Goal: Task Accomplishment & Management: Complete application form

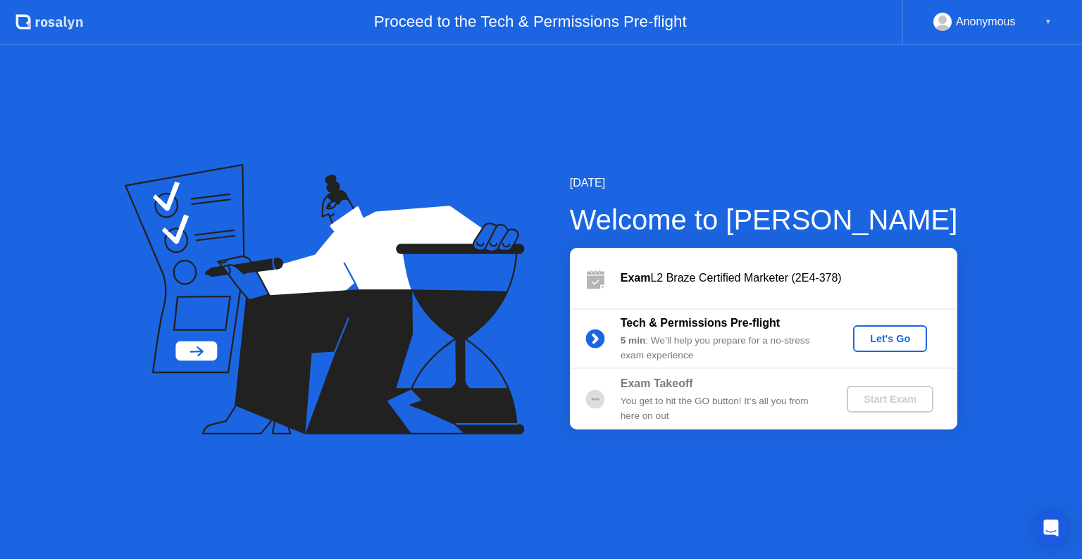
click at [898, 338] on div "Let's Go" at bounding box center [889, 338] width 63 height 11
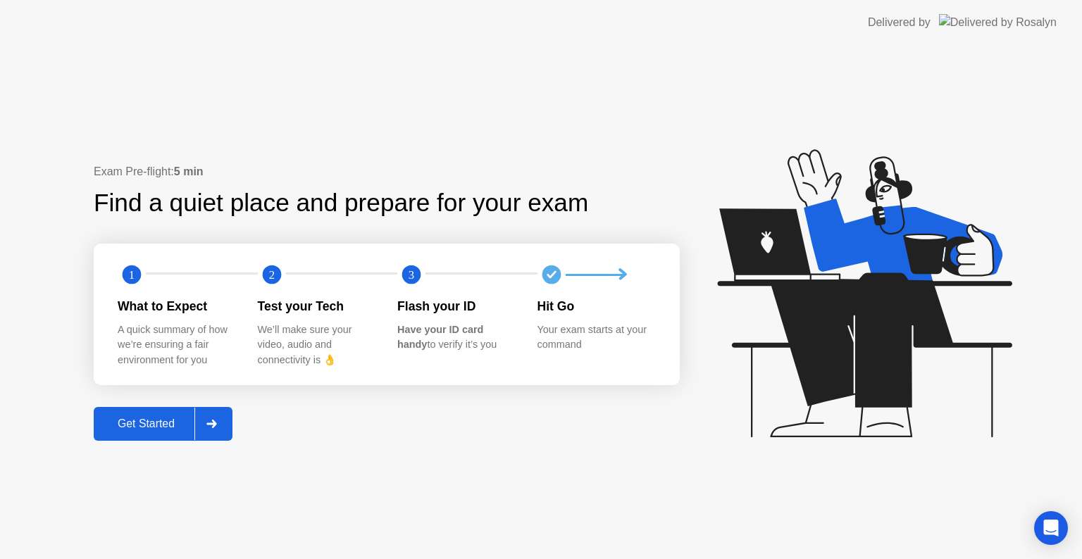
click at [142, 425] on div "Get Started" at bounding box center [146, 424] width 96 height 13
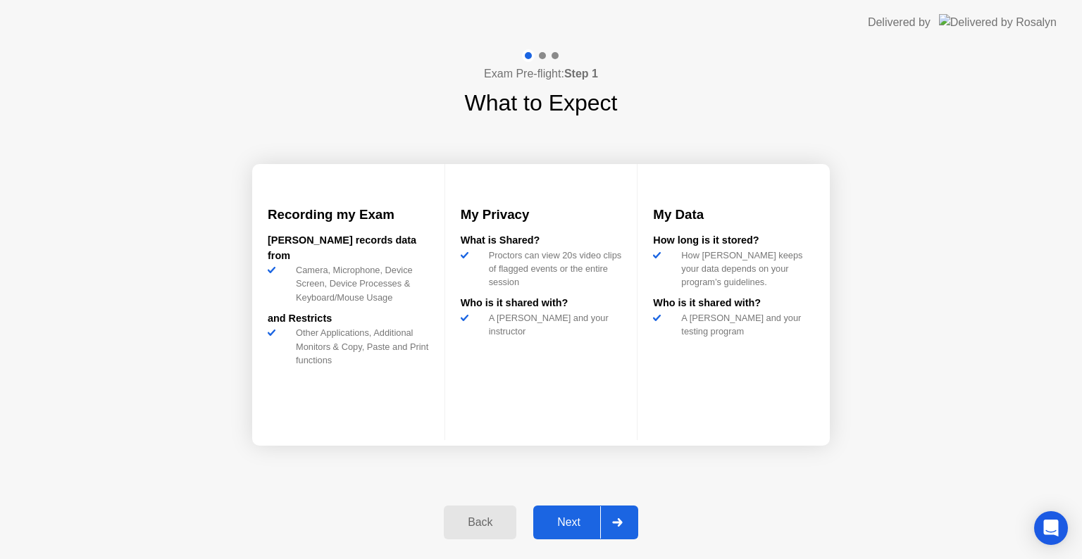
click at [580, 528] on div "Next" at bounding box center [568, 522] width 63 height 13
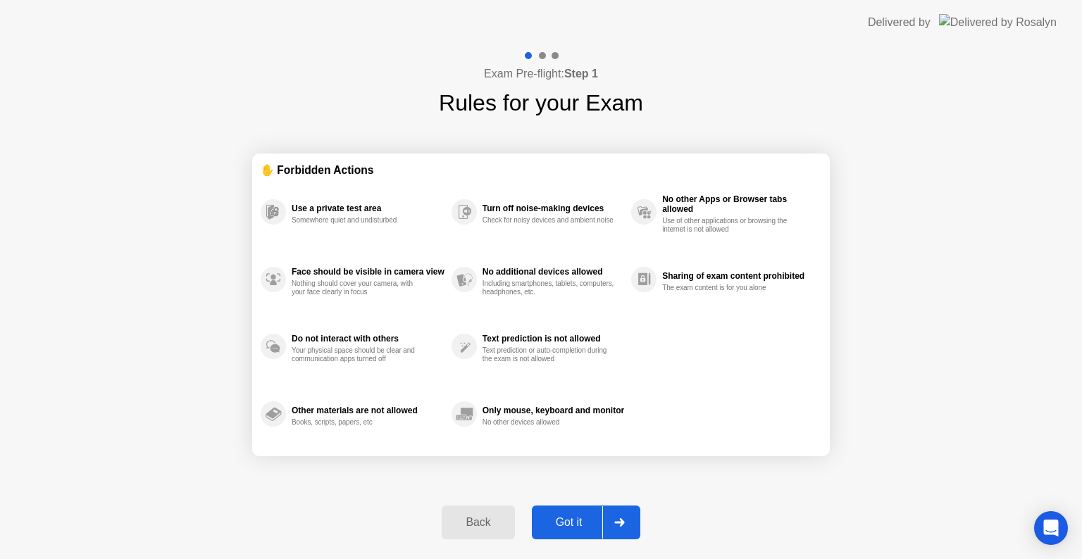
click at [580, 528] on div "Got it" at bounding box center [569, 522] width 66 height 13
select select "**********"
select select "*******"
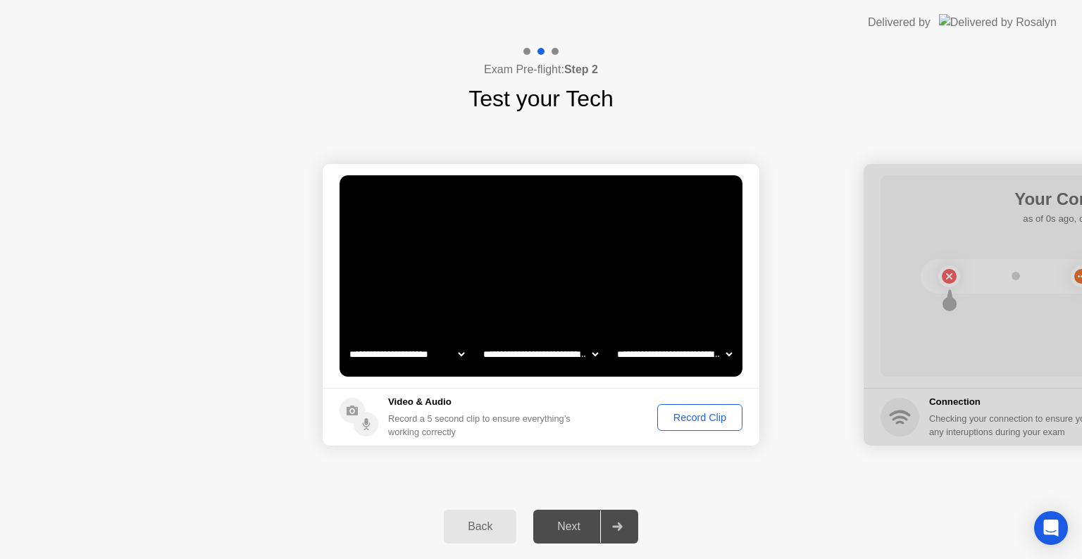
click at [714, 425] on button "Record Clip" at bounding box center [699, 417] width 85 height 27
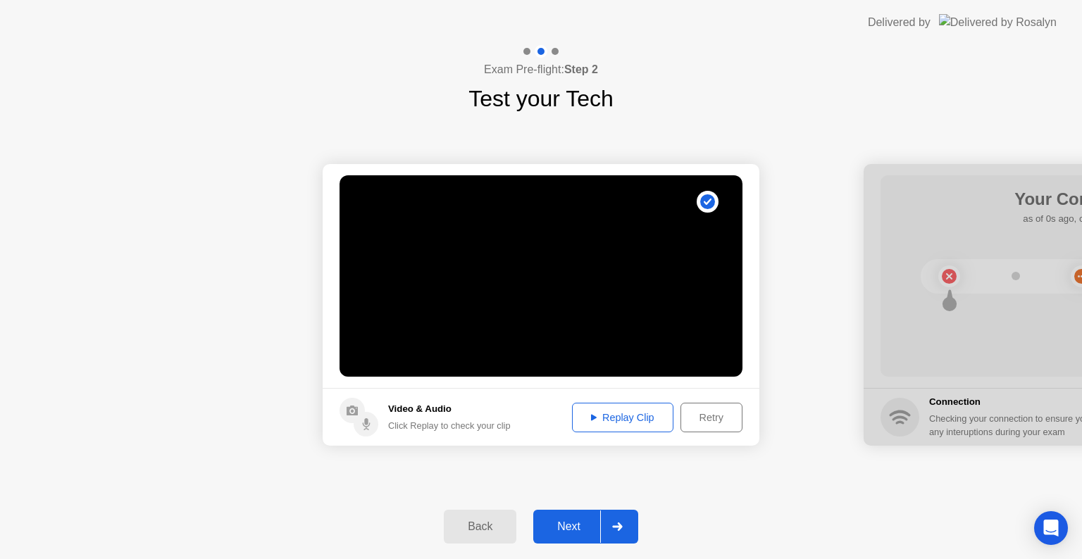
click at [570, 539] on button "Next" at bounding box center [585, 527] width 105 height 34
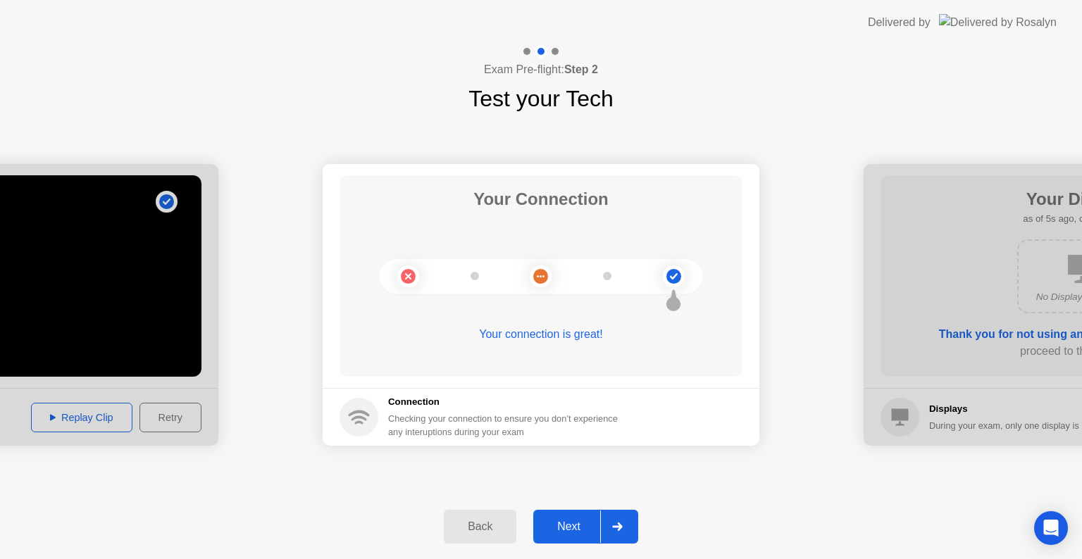
drag, startPoint x: 582, startPoint y: 512, endPoint x: 589, endPoint y: 510, distance: 7.4
click at [589, 511] on button "Next" at bounding box center [585, 527] width 105 height 34
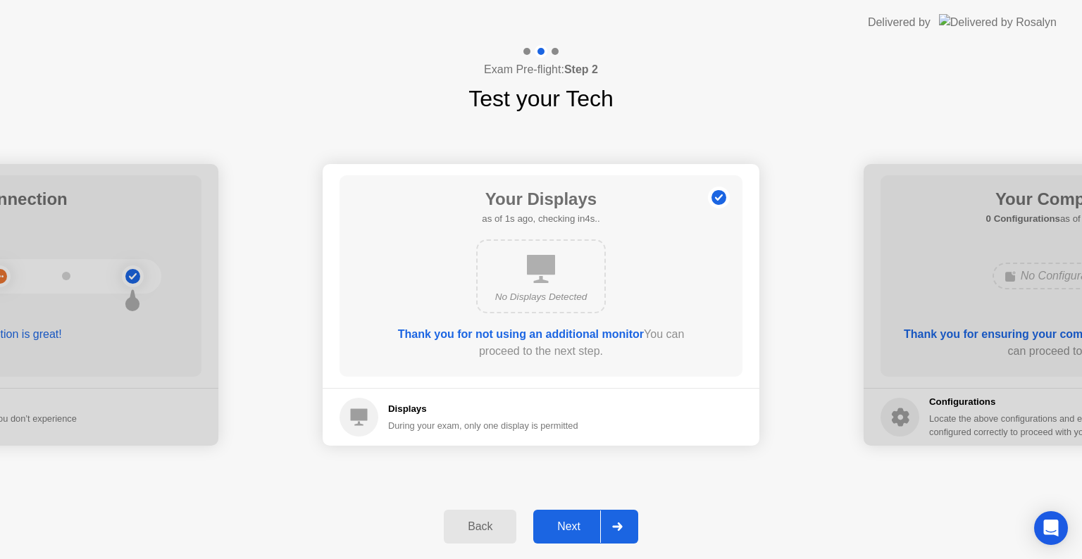
click at [560, 531] on div "Next" at bounding box center [568, 526] width 63 height 13
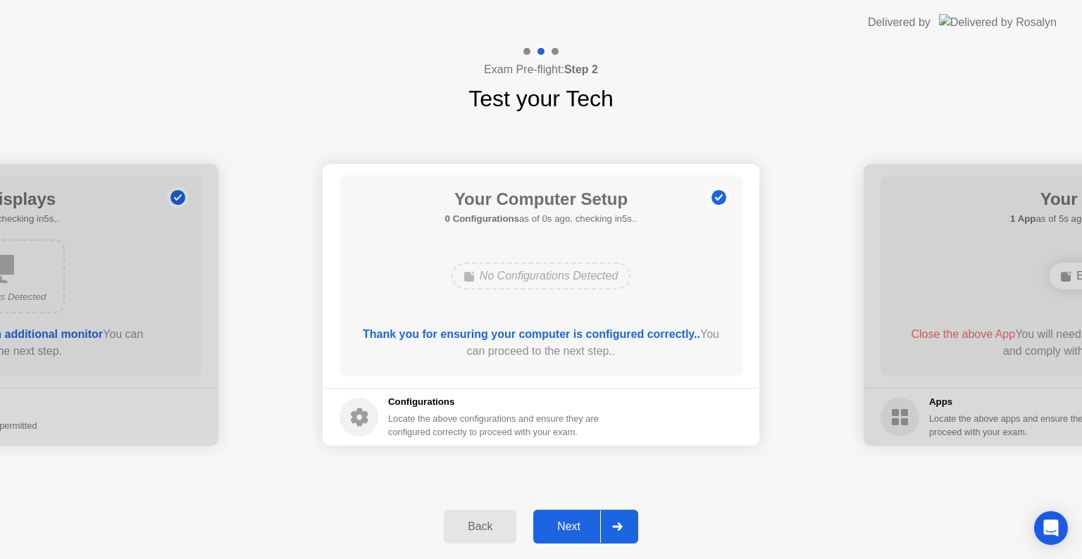
click at [564, 529] on div "Next" at bounding box center [568, 526] width 63 height 13
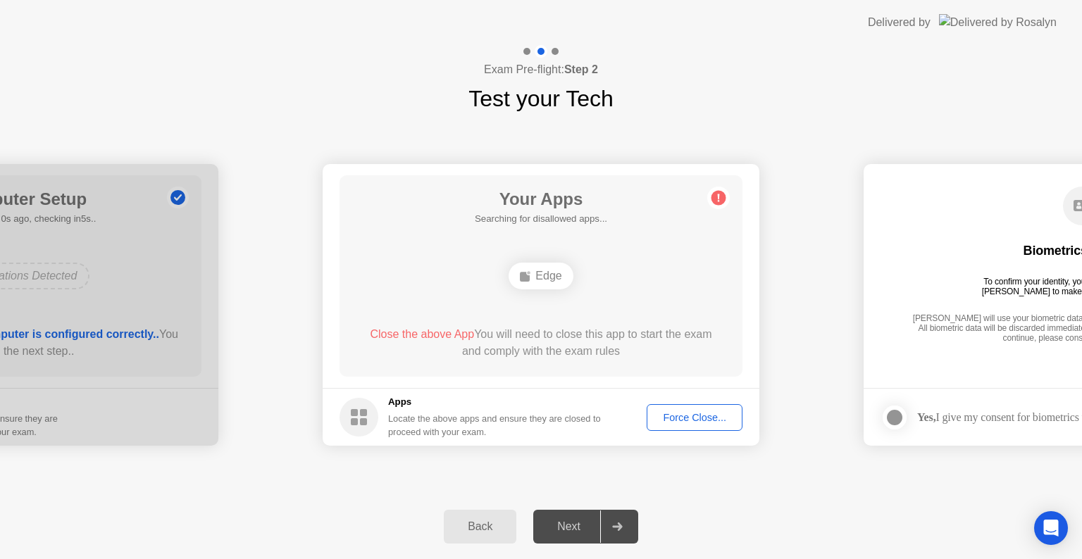
click at [724, 417] on div "Force Close..." at bounding box center [694, 417] width 86 height 11
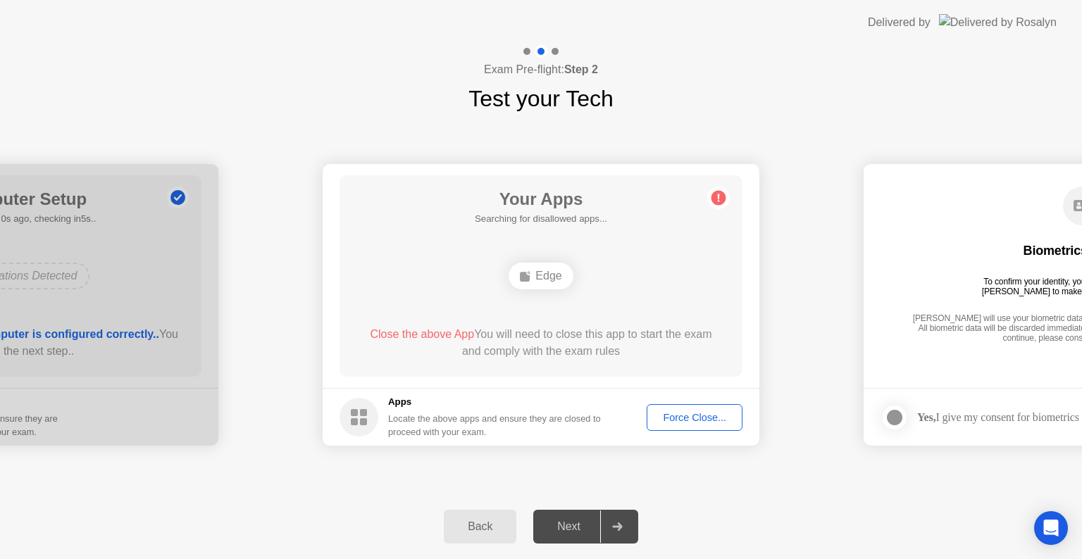
drag, startPoint x: 616, startPoint y: 460, endPoint x: 616, endPoint y: 476, distance: 16.2
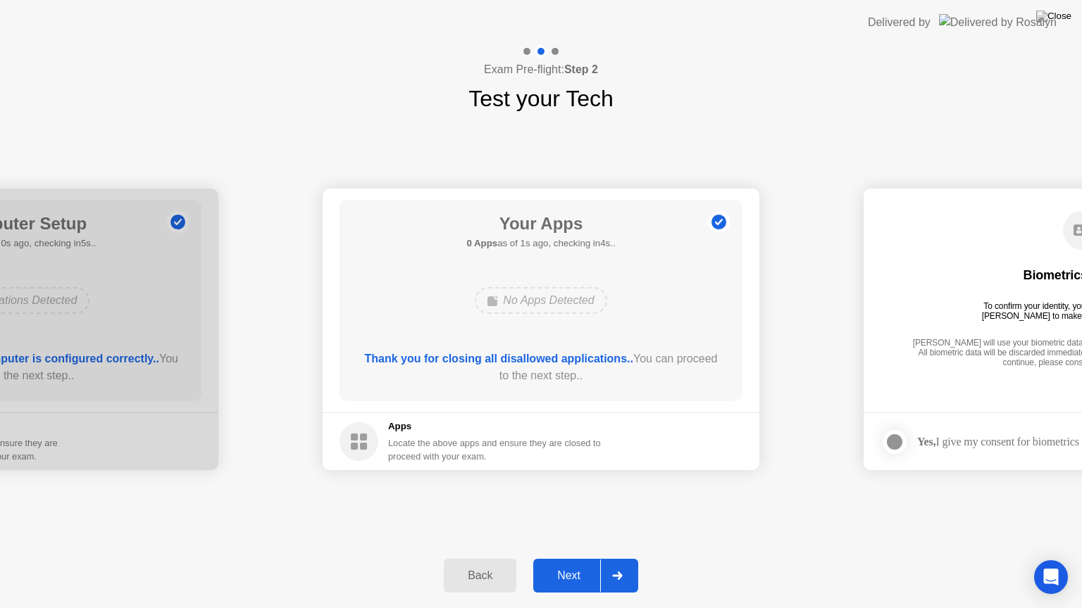
click at [561, 558] on div "Next" at bounding box center [568, 576] width 63 height 13
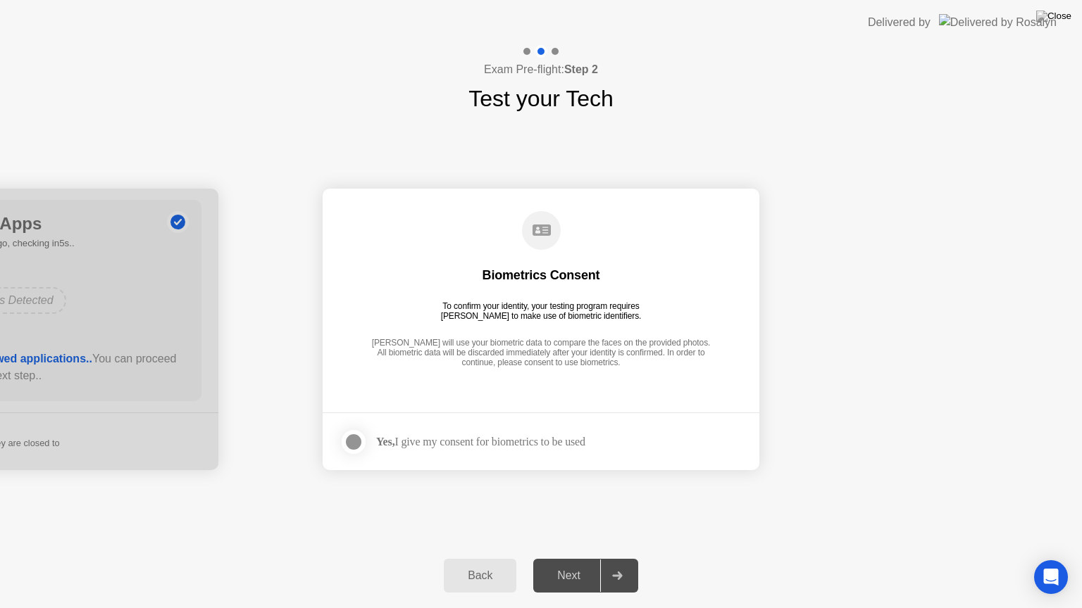
drag, startPoint x: 499, startPoint y: 442, endPoint x: 520, endPoint y: 459, distance: 27.1
click at [500, 442] on div "Yes, I give my consent for biometrics to be used" at bounding box center [480, 441] width 209 height 13
click at [369, 439] on label at bounding box center [357, 442] width 37 height 28
click at [575, 558] on div "Next" at bounding box center [568, 576] width 63 height 13
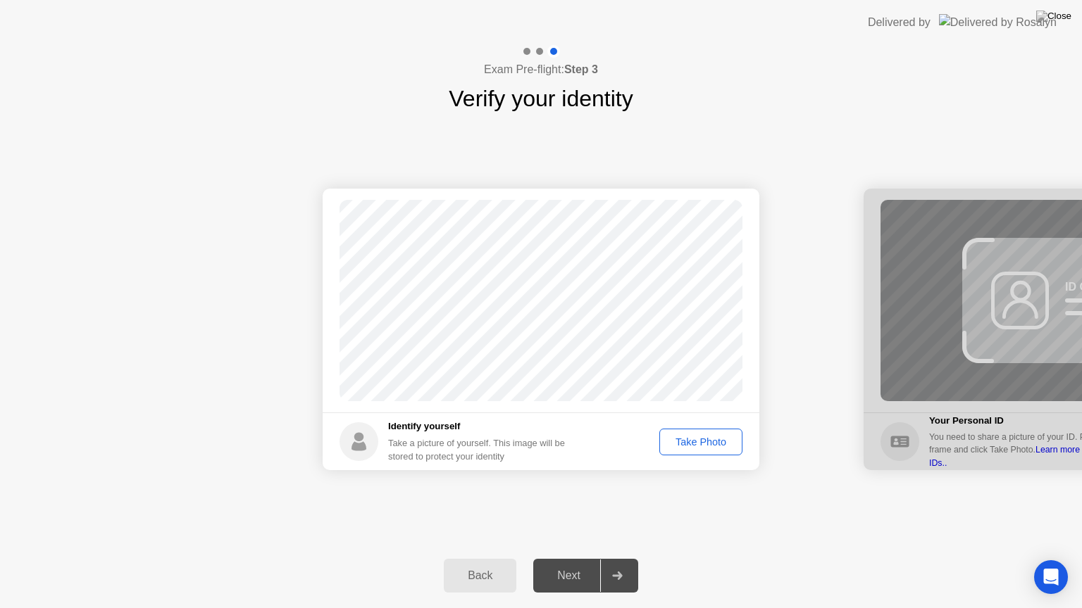
click at [721, 437] on div "Take Photo" at bounding box center [700, 442] width 73 height 11
click at [577, 558] on div "Next" at bounding box center [568, 576] width 63 height 13
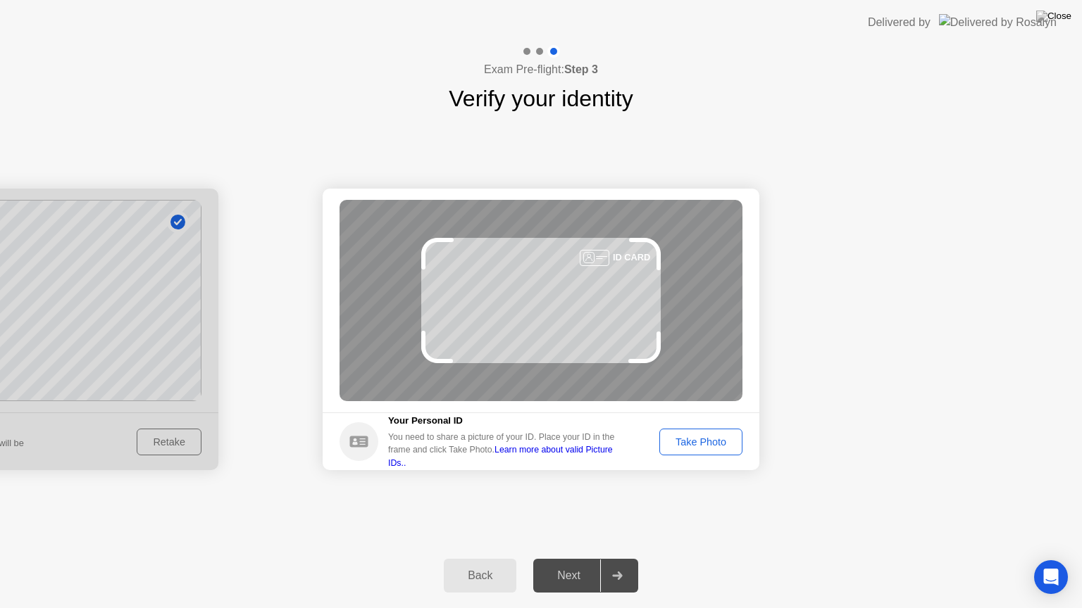
click at [712, 452] on button "Take Photo" at bounding box center [700, 442] width 83 height 27
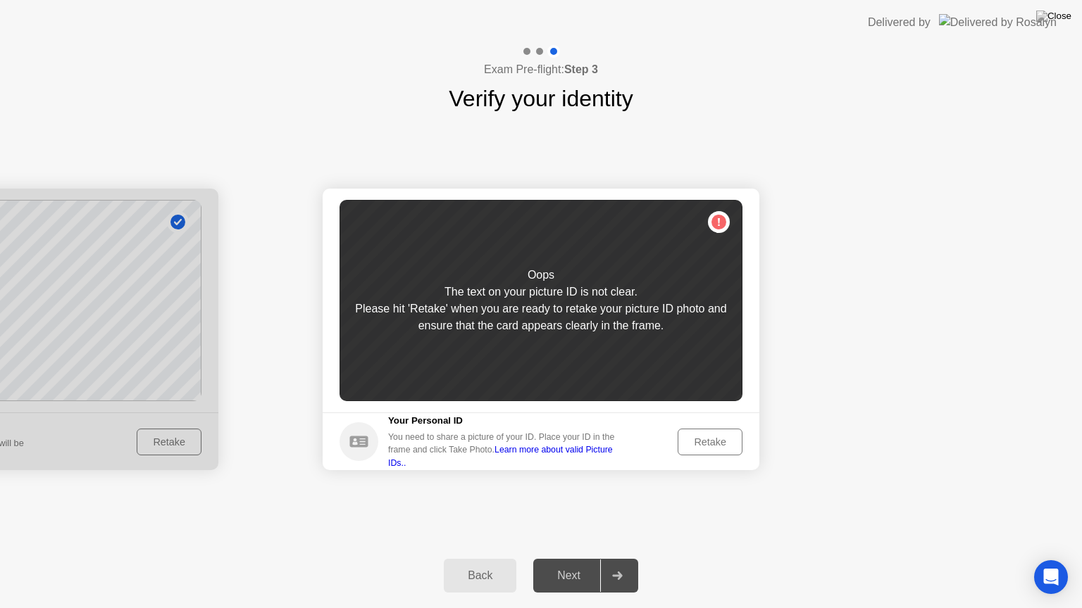
click at [717, 404] on main "Success Photo is correctly taken Unsuccess Photo is not correctly taken. Oops T…" at bounding box center [541, 301] width 437 height 224
click at [706, 448] on div "Retake" at bounding box center [709, 442] width 55 height 11
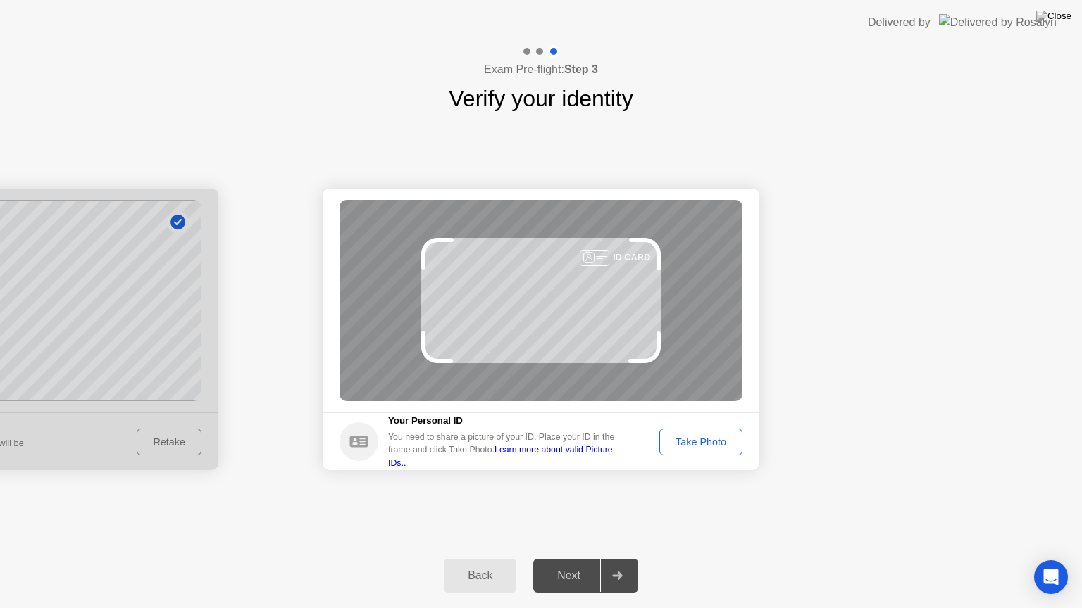
click at [694, 440] on div "Take Photo" at bounding box center [700, 442] width 73 height 11
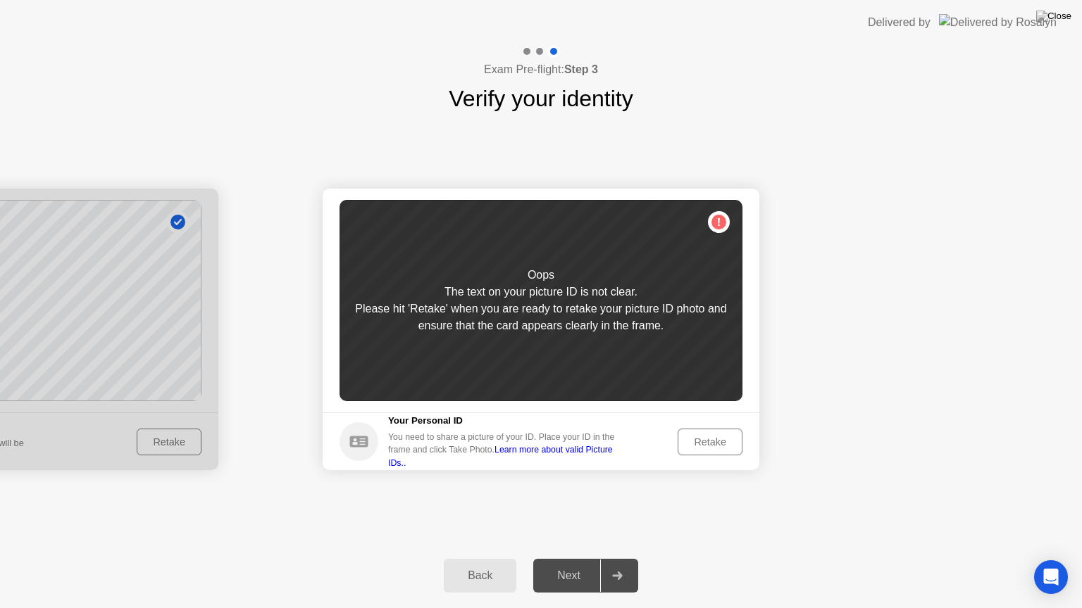
click at [708, 440] on div "Retake" at bounding box center [709, 442] width 55 height 11
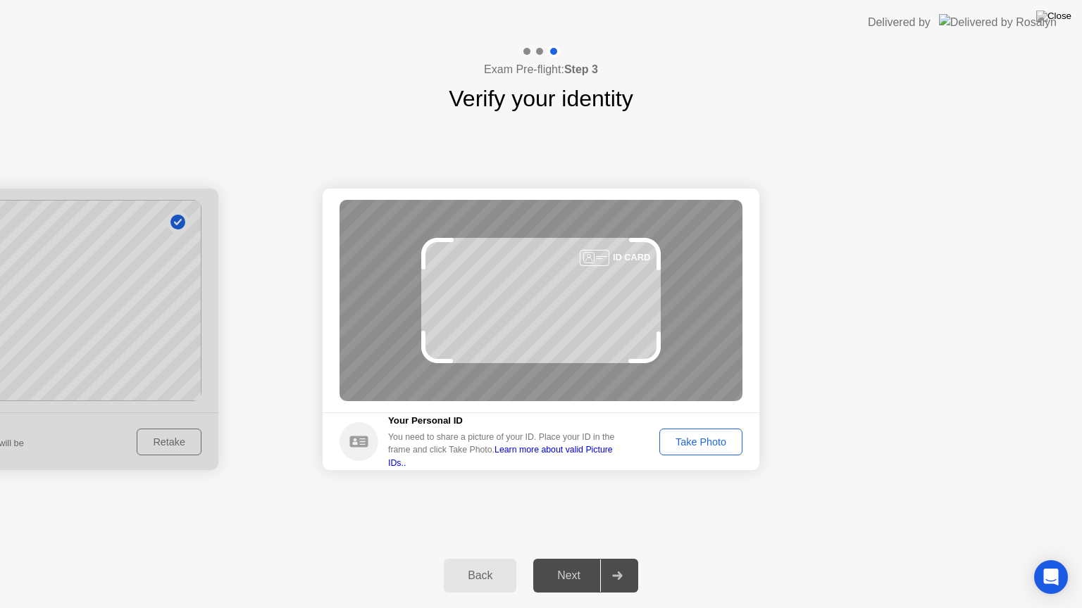
click at [704, 437] on div "Take Photo" at bounding box center [700, 442] width 73 height 11
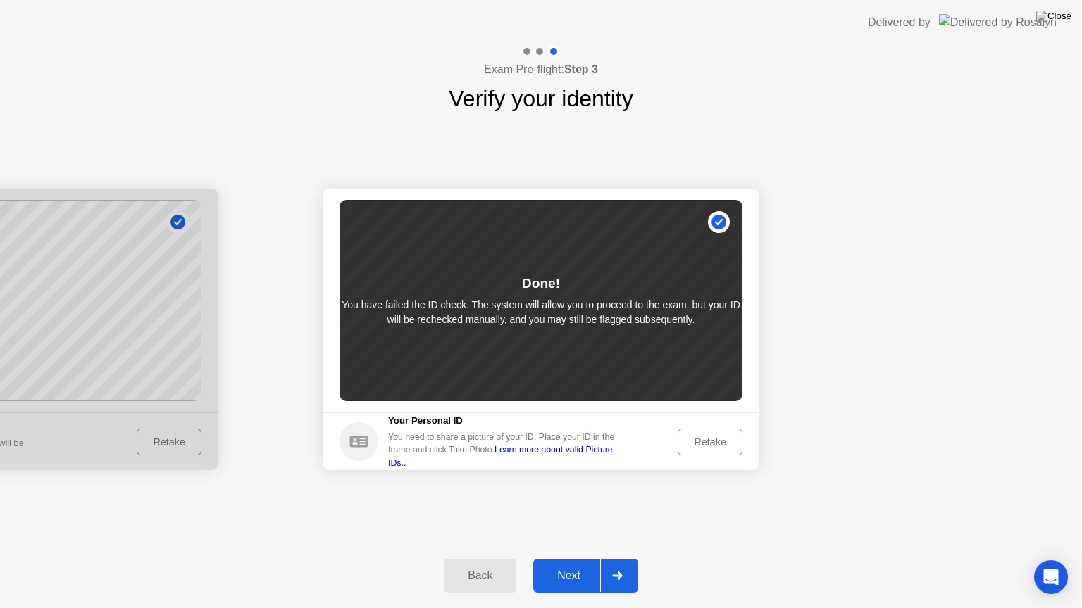
click at [556, 558] on div "Next" at bounding box center [568, 576] width 63 height 13
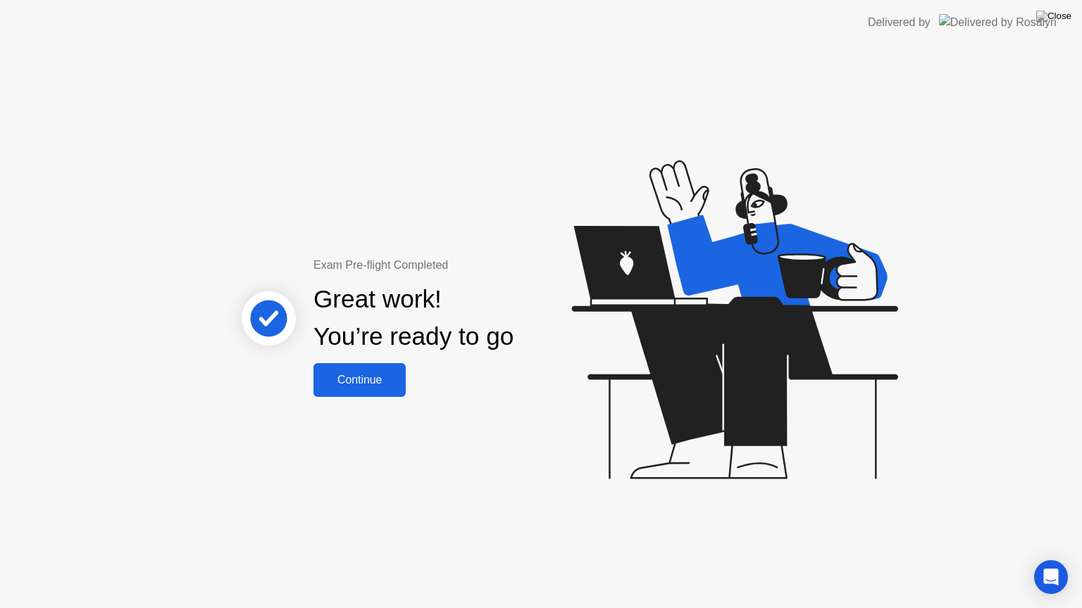
click at [377, 386] on div "Continue" at bounding box center [360, 380] width 84 height 13
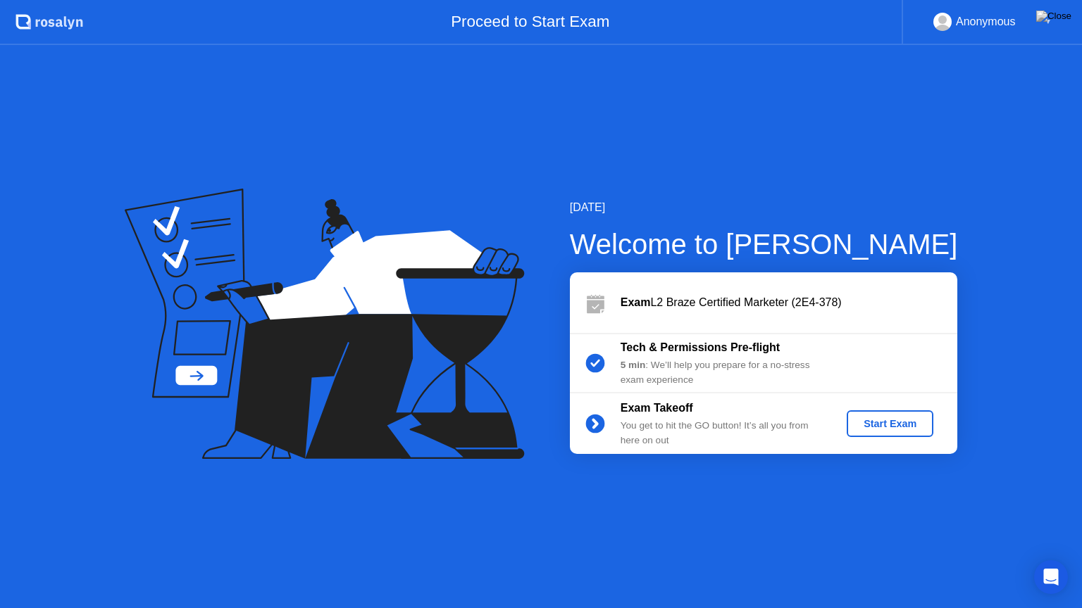
click at [903, 430] on div "Start Exam" at bounding box center [889, 423] width 75 height 11
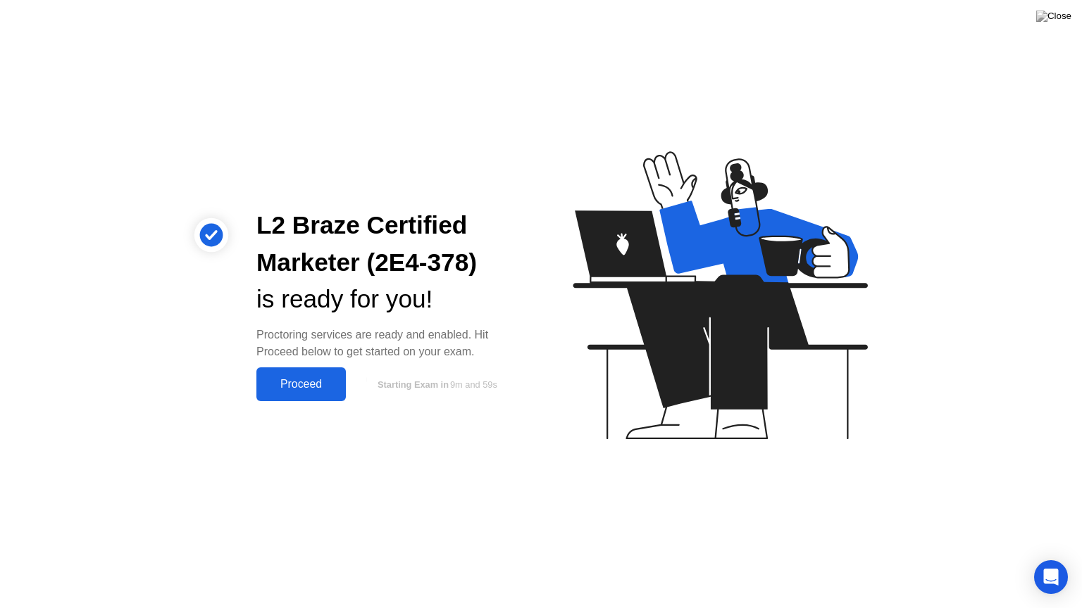
click at [316, 381] on div "Proceed" at bounding box center [301, 384] width 81 height 13
